Goal: Check status: Check status

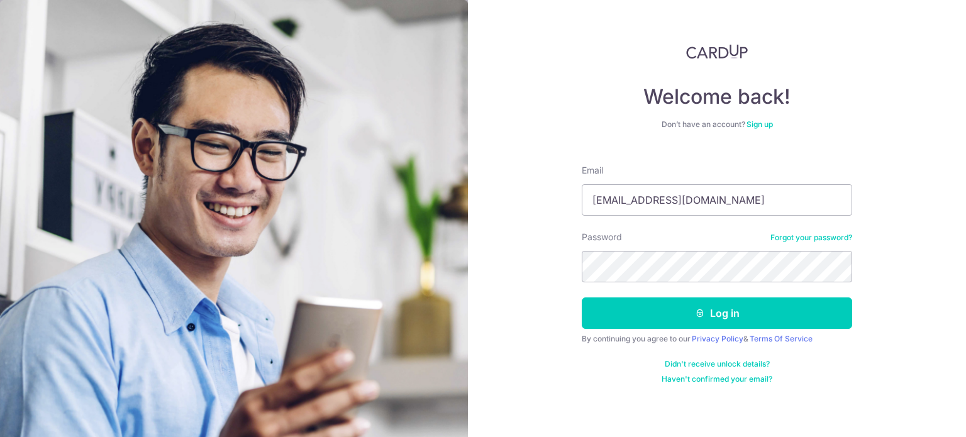
type input "[EMAIL_ADDRESS][DOMAIN_NAME]"
click at [581, 297] on button "Log in" at bounding box center [716, 312] width 270 height 31
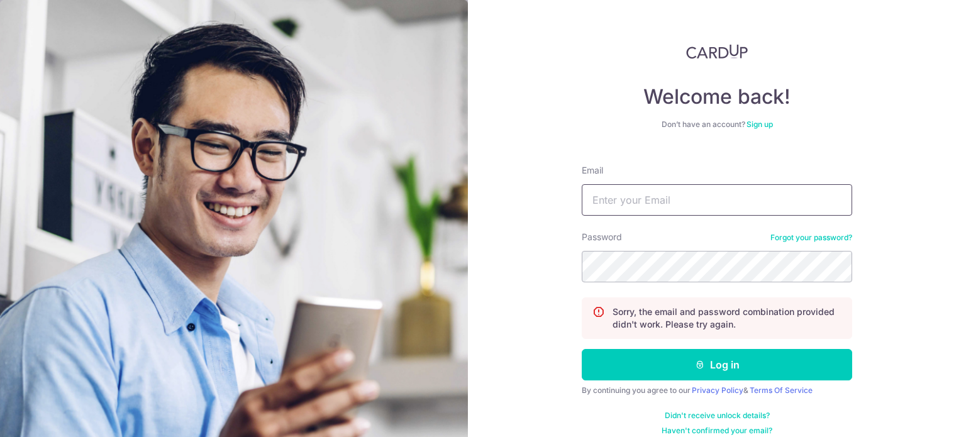
click at [725, 203] on input "Email" at bounding box center [716, 199] width 270 height 31
type input "[EMAIL_ADDRESS][DOMAIN_NAME]"
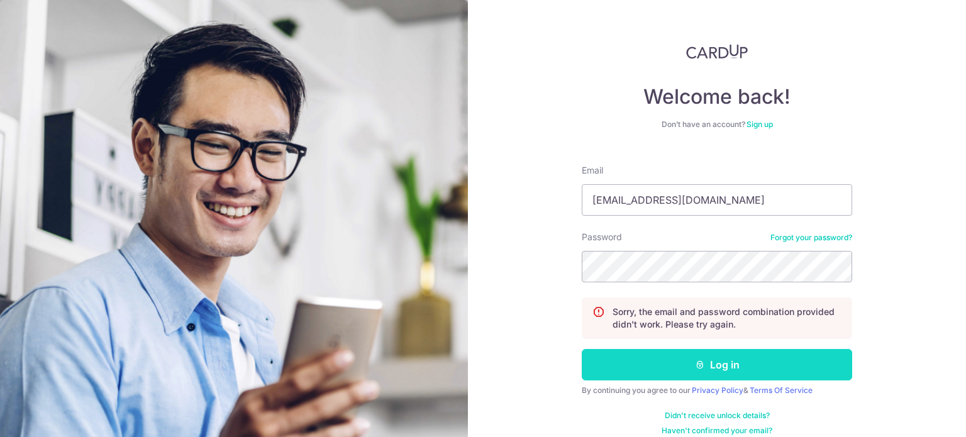
click at [757, 365] on button "Log in" at bounding box center [716, 364] width 270 height 31
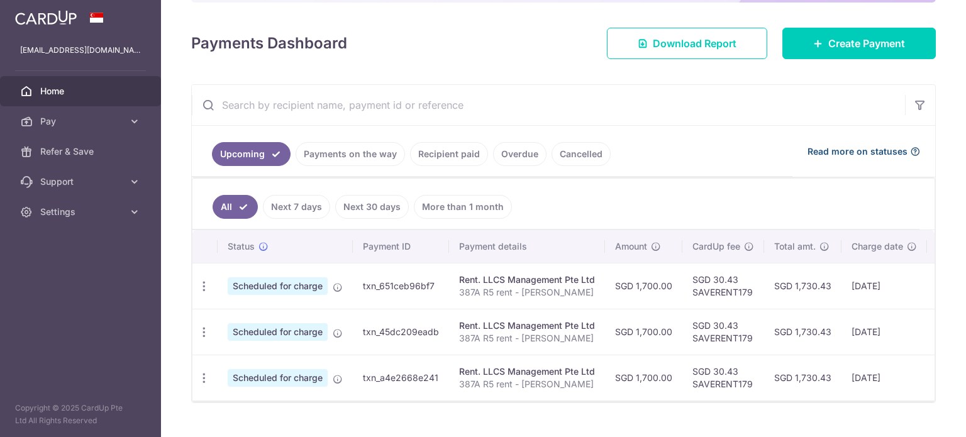
scroll to position [187, 0]
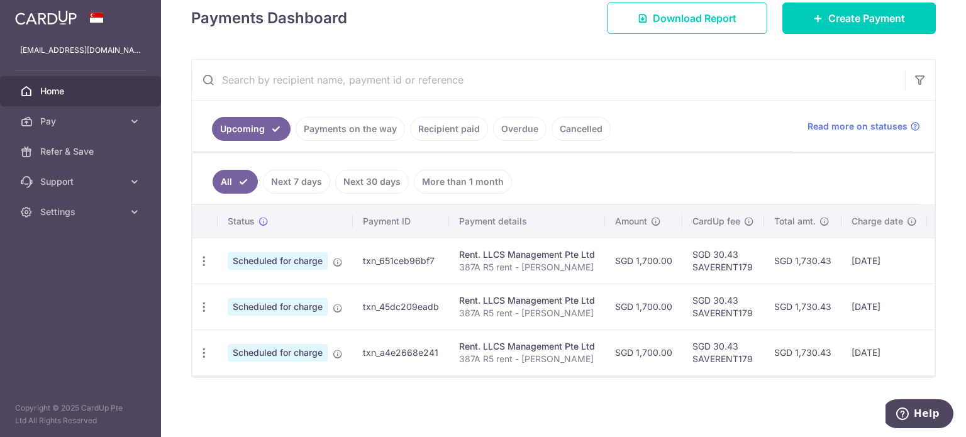
click at [709, 411] on div "× Pause Schedule Pause all future payments in this series Pause just this one p…" at bounding box center [563, 218] width 805 height 437
click at [561, 261] on p "387A R5 rent - Cassandra Ng" at bounding box center [527, 267] width 136 height 13
click at [571, 261] on p "387A R5 rent - Cassandra Ng" at bounding box center [527, 267] width 136 height 13
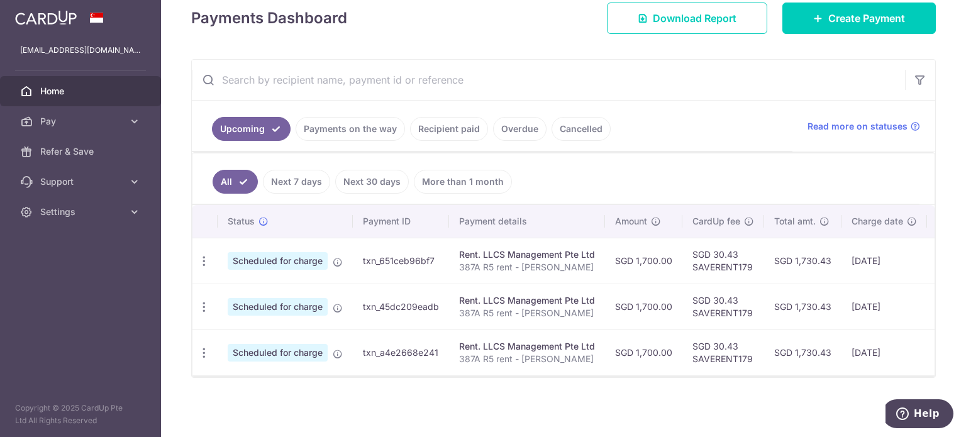
click at [427, 124] on link "Recipient paid" at bounding box center [449, 129] width 78 height 24
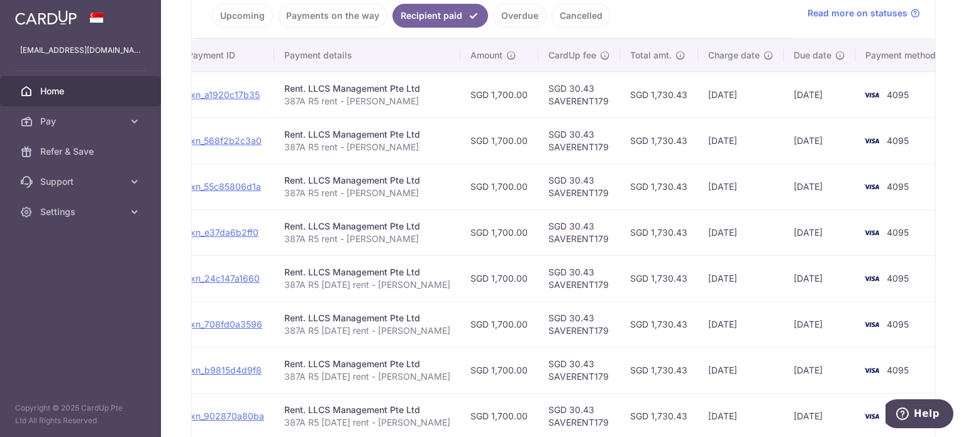
scroll to position [108, 0]
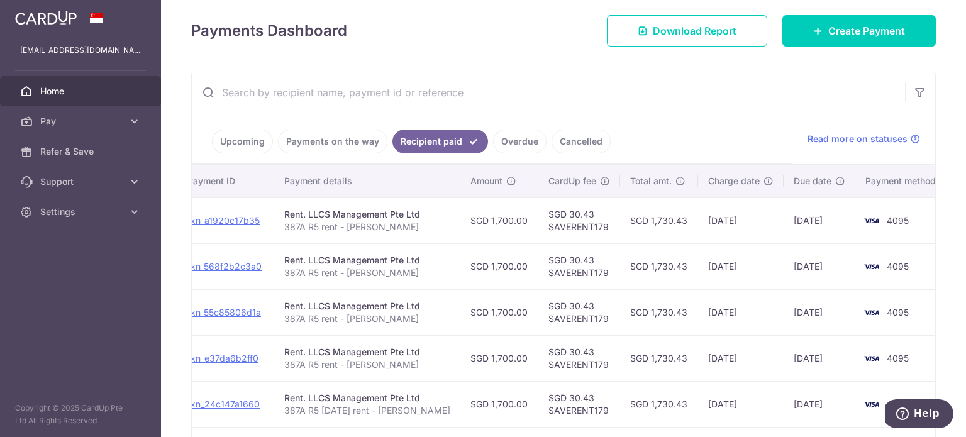
click at [314, 140] on link "Payments on the way" at bounding box center [332, 142] width 109 height 24
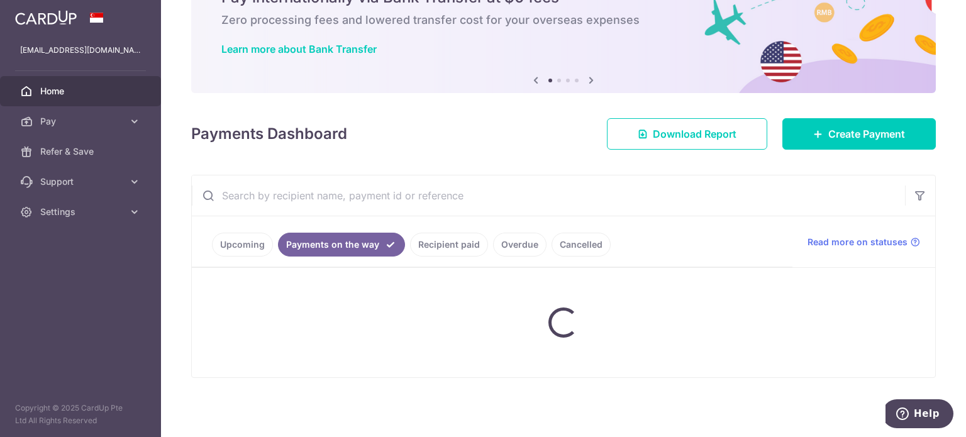
scroll to position [122, 0]
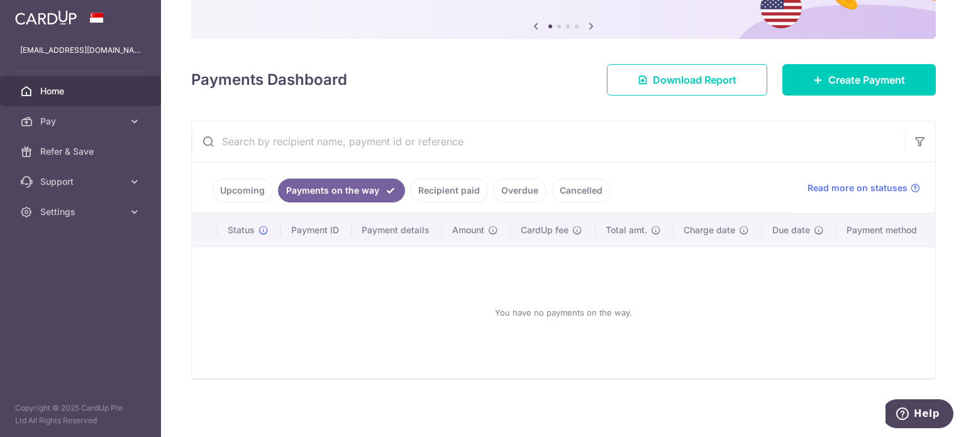
click at [237, 176] on ul "Upcoming Payments on the way Recipient paid Overdue Cancelled" at bounding box center [492, 187] width 600 height 51
click at [252, 195] on link "Upcoming" at bounding box center [242, 191] width 61 height 24
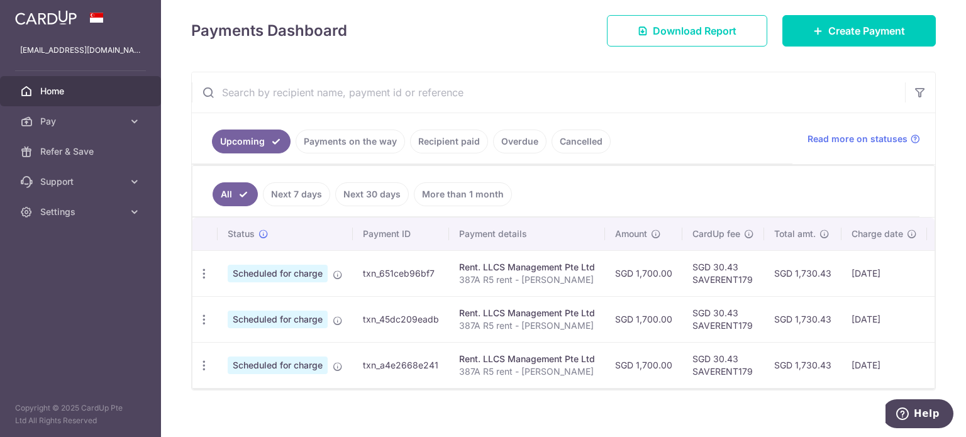
scroll to position [187, 0]
